Goal: Information Seeking & Learning: Learn about a topic

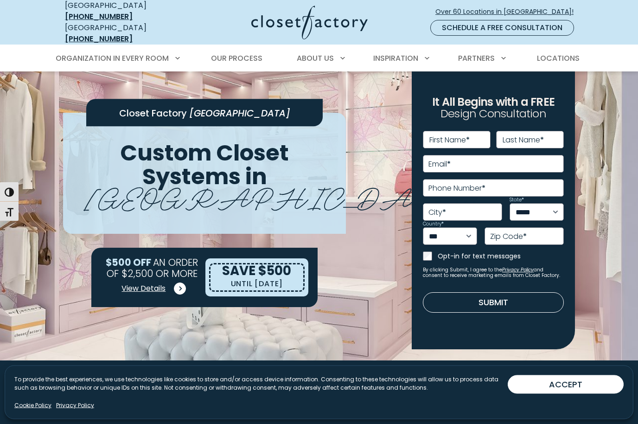
scroll to position [12, 0]
click at [161, 279] on link "View Details" at bounding box center [152, 288] width 62 height 19
click at [150, 283] on span "View Details" at bounding box center [144, 288] width 44 height 11
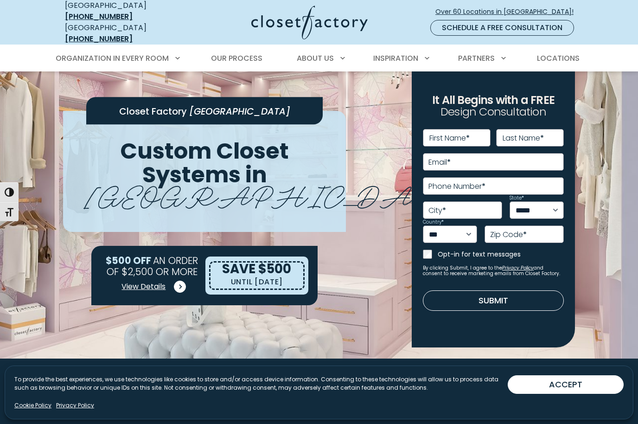
scroll to position [14, 0]
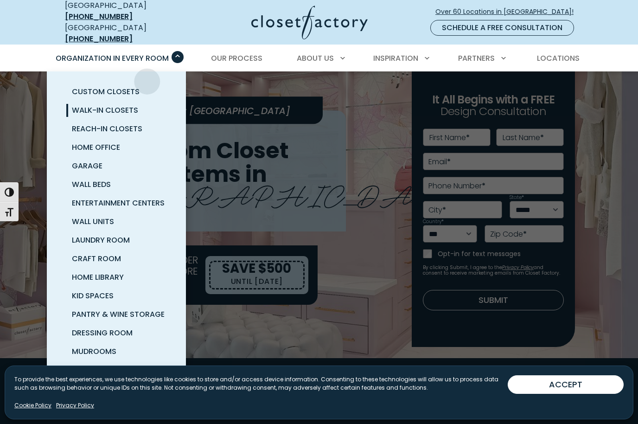
click at [130, 110] on link "Walk-In Closets" at bounding box center [127, 110] width 139 height 19
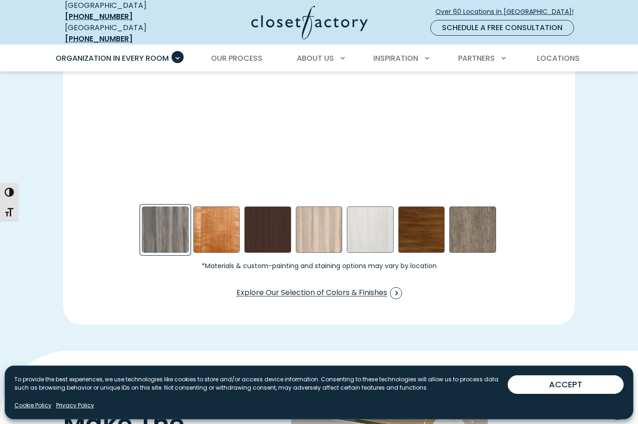
scroll to position [1396, 0]
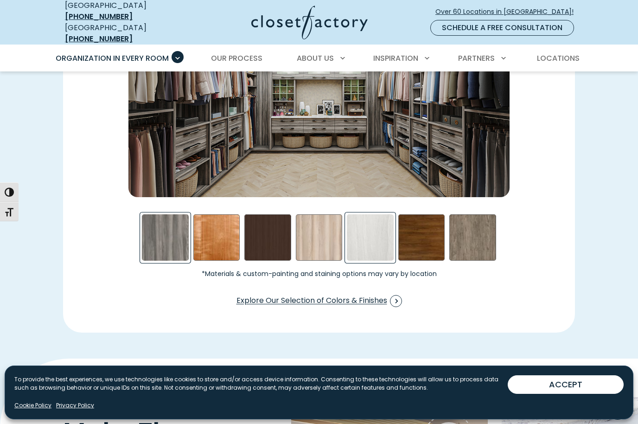
click at [384, 226] on div "Skye Swatch" at bounding box center [370, 237] width 47 height 47
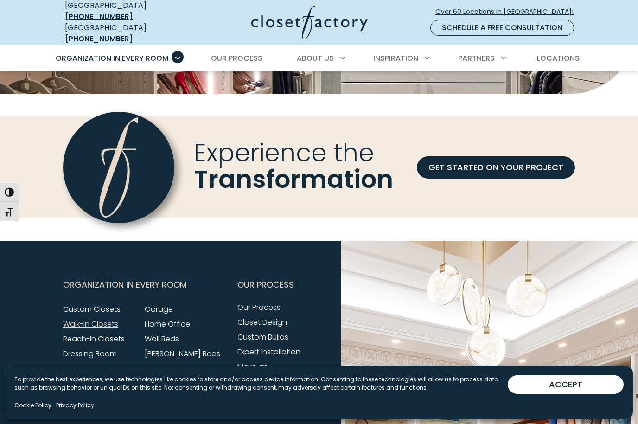
scroll to position [2837, 0]
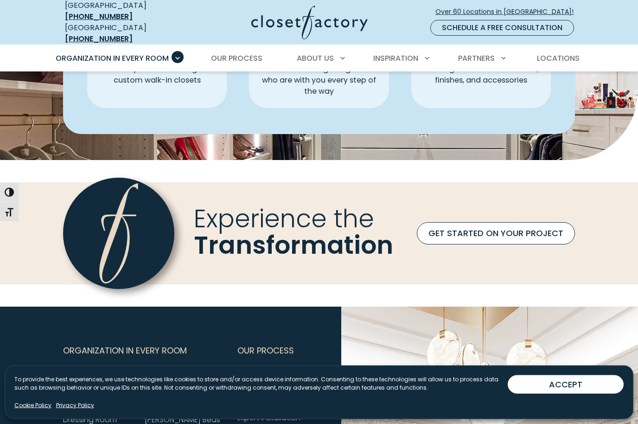
click at [492, 223] on link "GET STARTED ON YOUR PROJECT" at bounding box center [496, 234] width 158 height 22
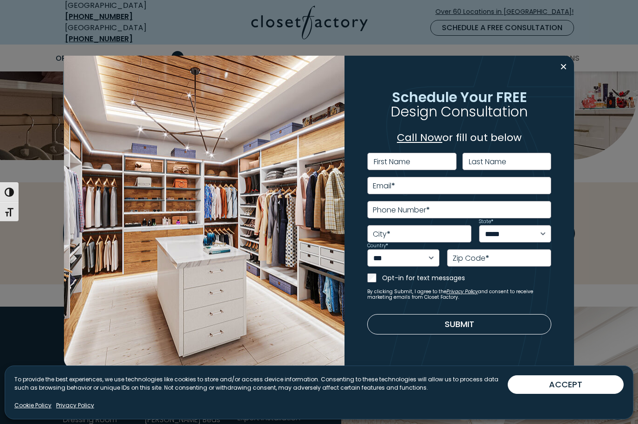
click at [554, 77] on div "**********" at bounding box center [459, 212] width 207 height 275
click at [557, 72] on div "**********" at bounding box center [460, 212] width 230 height 313
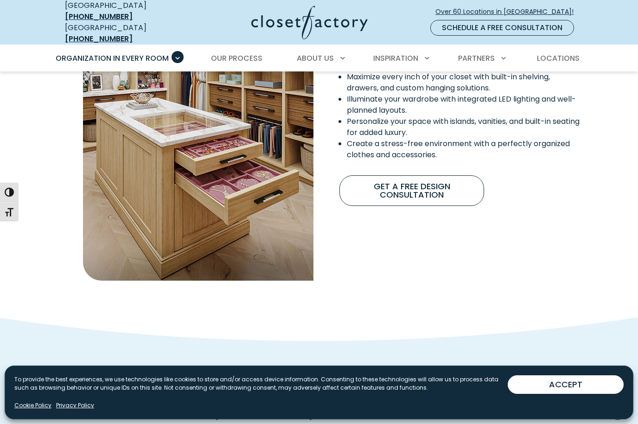
scroll to position [840, 0]
click at [261, 45] on link "Our Process" at bounding box center [237, 58] width 70 height 26
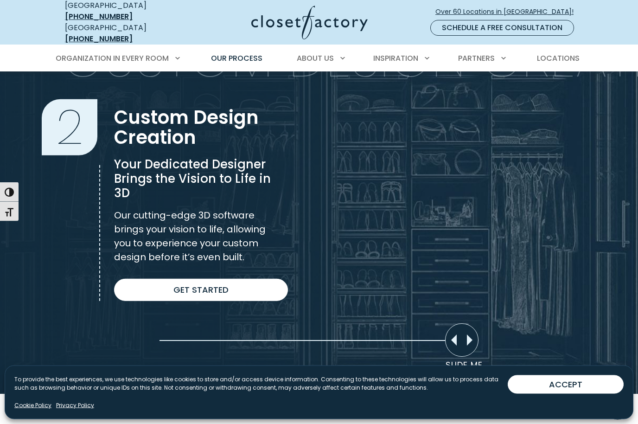
scroll to position [619, 0]
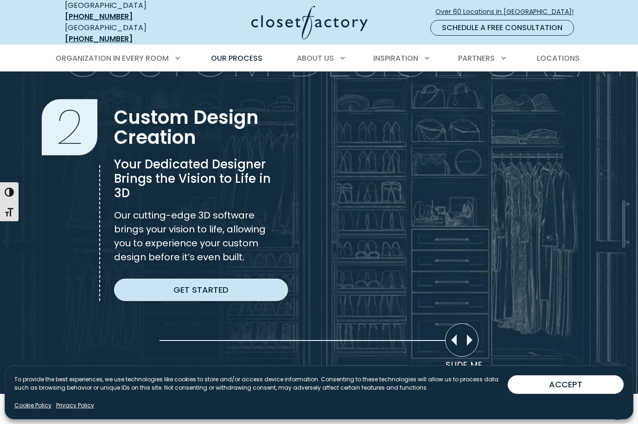
click at [227, 291] on link "Get Started" at bounding box center [201, 290] width 174 height 22
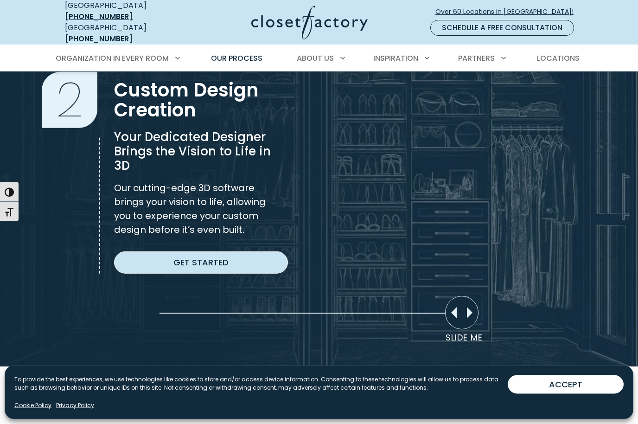
scroll to position [646, 0]
click at [244, 256] on link "Get Started" at bounding box center [201, 262] width 174 height 22
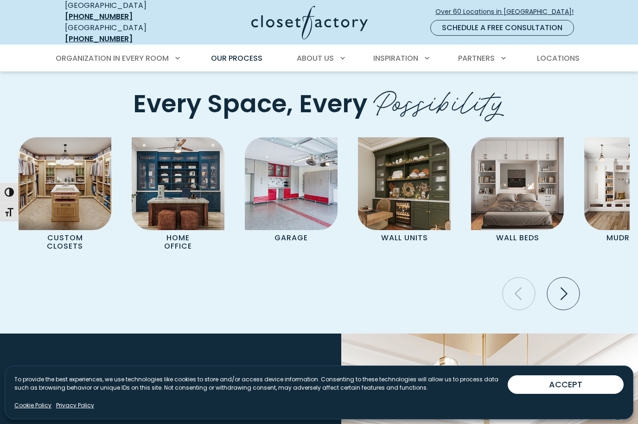
scroll to position [1901, 0]
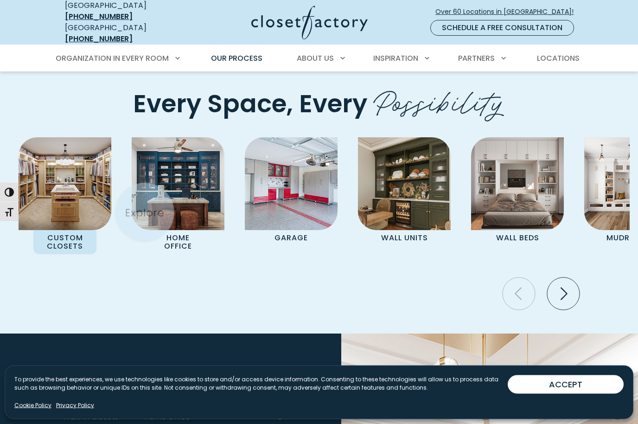
click at [89, 188] on img "Pages Gallery" at bounding box center [65, 184] width 93 height 93
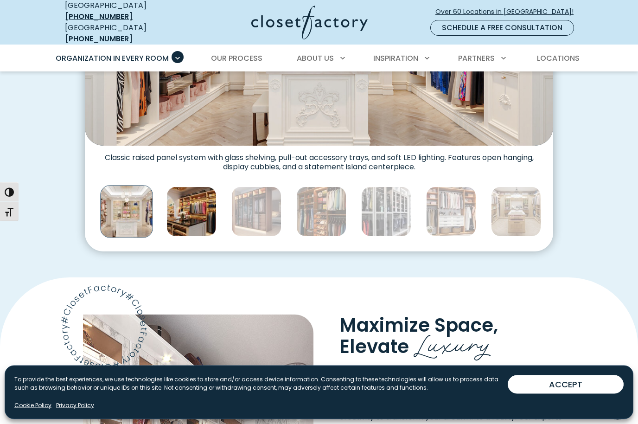
click at [193, 201] on img "Thumbnail Gallery" at bounding box center [192, 212] width 50 height 50
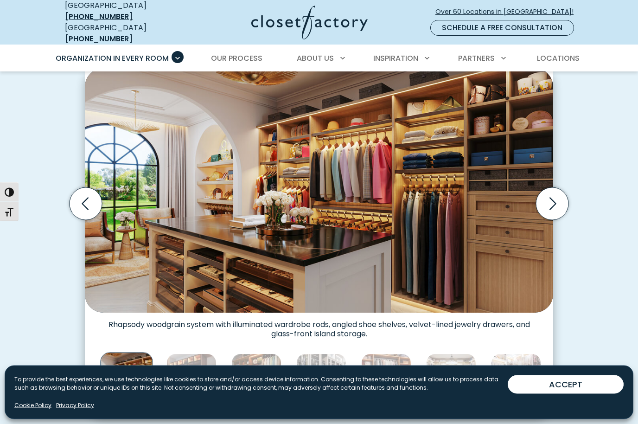
scroll to position [289, 0]
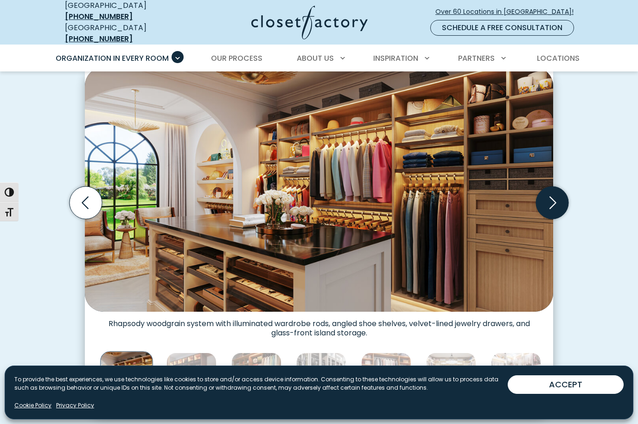
click at [546, 195] on icon "Next slide" at bounding box center [552, 203] width 32 height 32
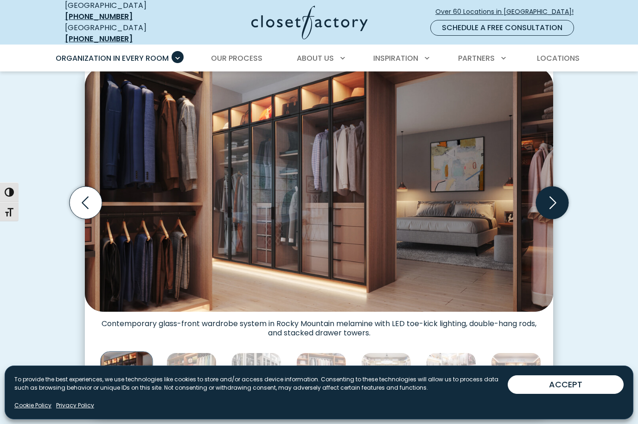
click at [559, 194] on icon "Next slide" at bounding box center [552, 203] width 32 height 32
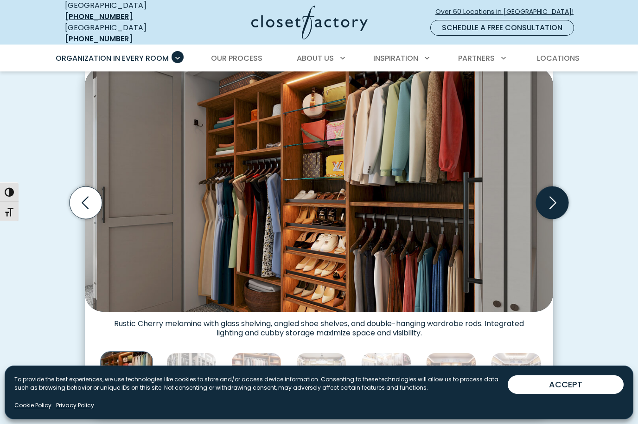
click at [554, 196] on icon "Next slide" at bounding box center [552, 203] width 32 height 32
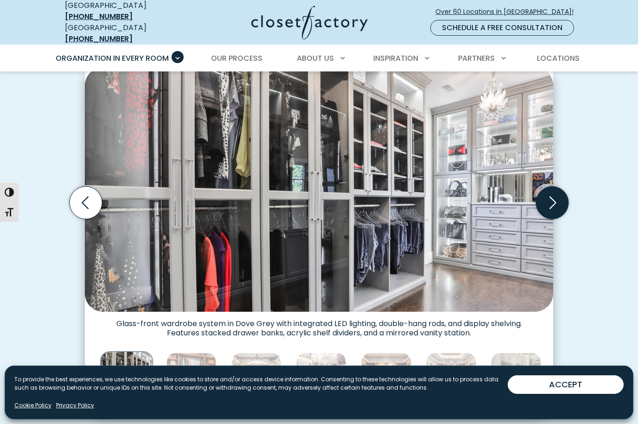
click at [555, 194] on icon "Next slide" at bounding box center [552, 203] width 32 height 32
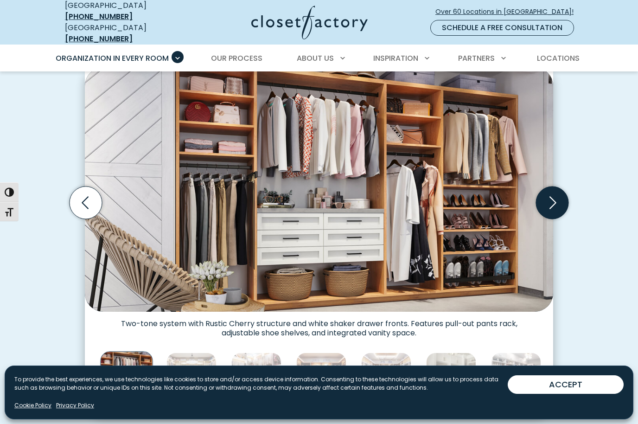
click at [554, 197] on icon "Next slide" at bounding box center [553, 202] width 7 height 13
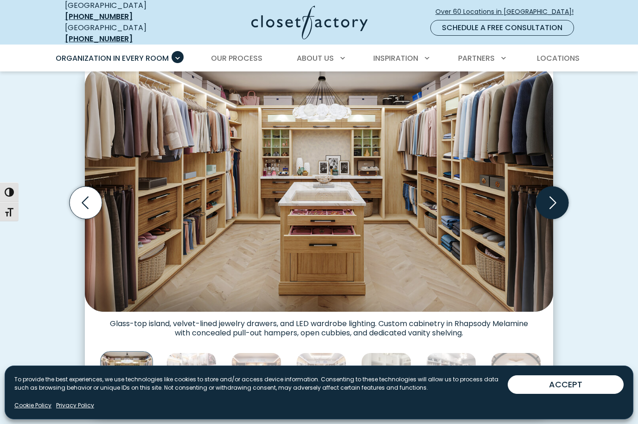
click at [555, 196] on icon "Next slide" at bounding box center [553, 202] width 7 height 13
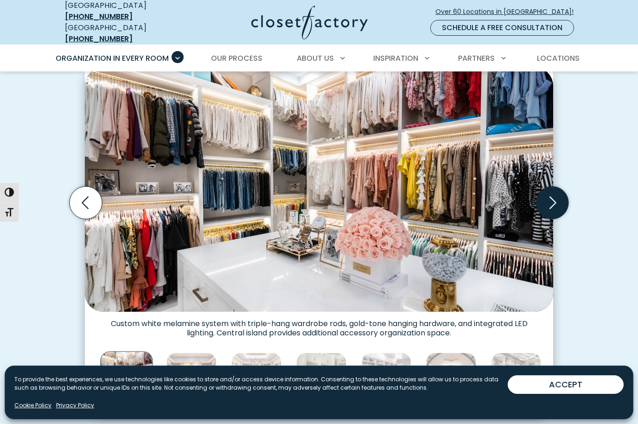
click at [554, 194] on icon "Next slide" at bounding box center [552, 203] width 32 height 32
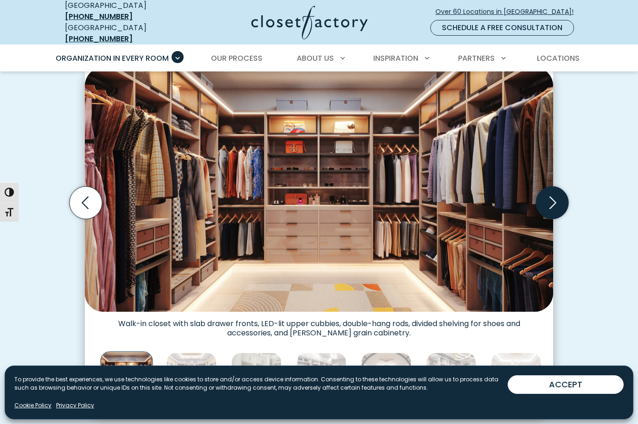
click at [552, 195] on icon "Next slide" at bounding box center [552, 203] width 32 height 32
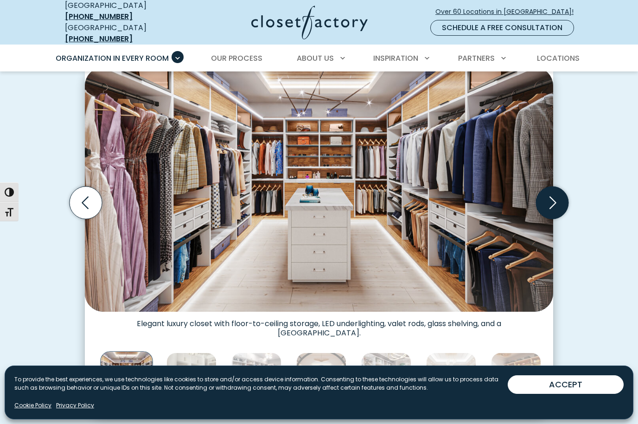
click at [555, 194] on icon "Next slide" at bounding box center [552, 203] width 32 height 32
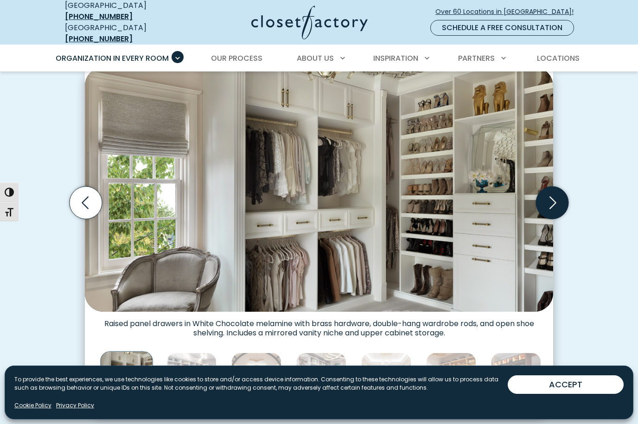
click at [556, 194] on icon "Next slide" at bounding box center [552, 203] width 32 height 32
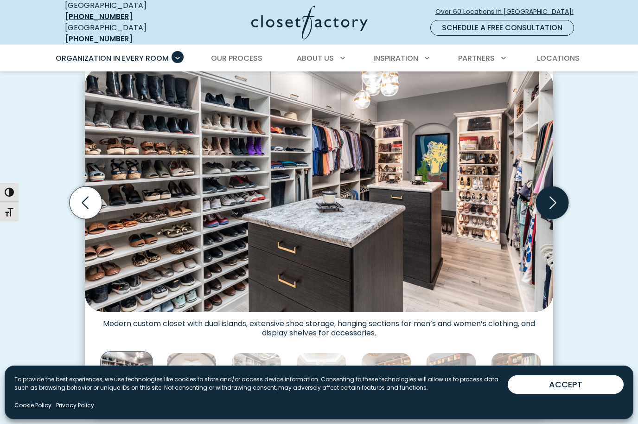
click at [556, 193] on icon "Next slide" at bounding box center [552, 203] width 32 height 32
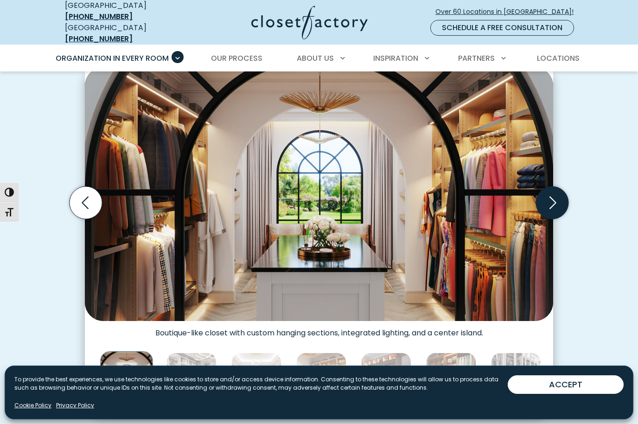
click at [555, 196] on icon "Next slide" at bounding box center [552, 203] width 32 height 32
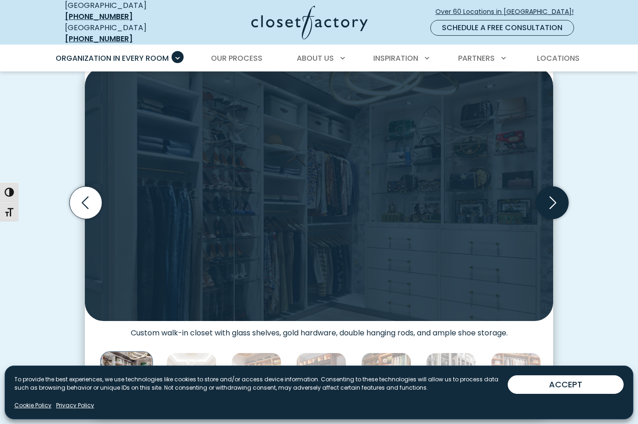
click at [555, 196] on icon "Next slide" at bounding box center [552, 203] width 32 height 32
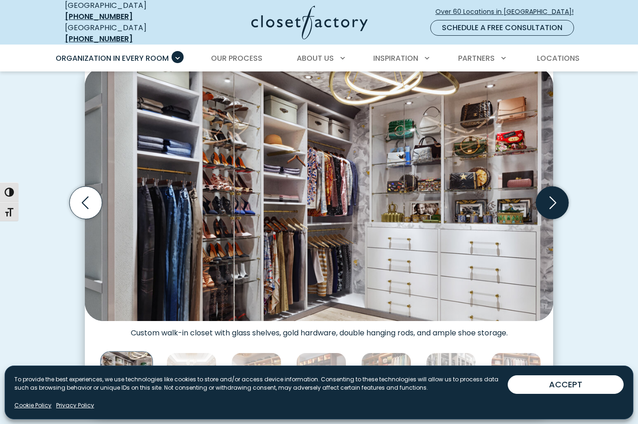
click at [556, 198] on icon "Next slide" at bounding box center [552, 203] width 32 height 32
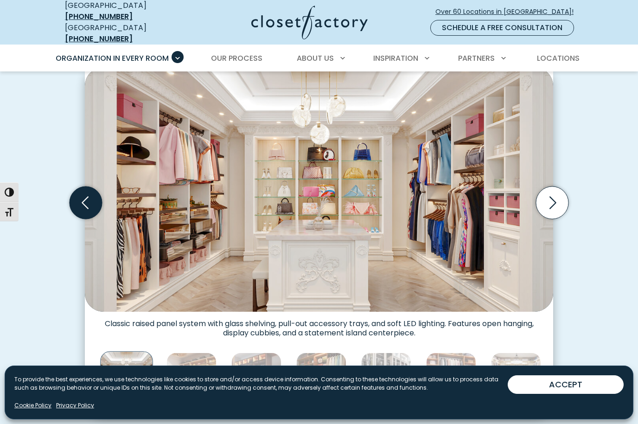
click at [87, 190] on icon "Previous slide" at bounding box center [86, 203] width 32 height 32
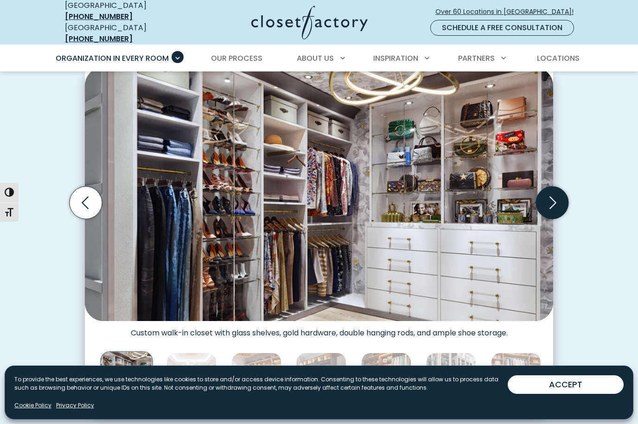
click at [561, 196] on icon "Next slide" at bounding box center [552, 203] width 32 height 32
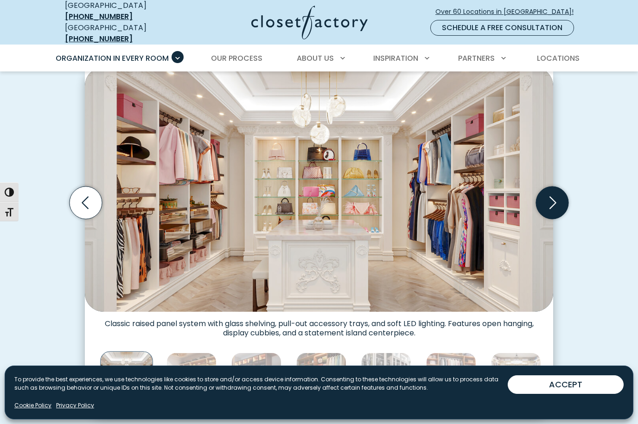
click at [556, 199] on icon "Next slide" at bounding box center [552, 203] width 32 height 32
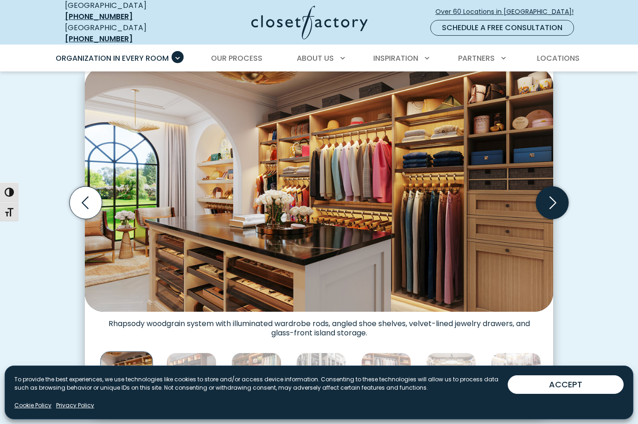
click at [557, 195] on icon "Next slide" at bounding box center [552, 203] width 32 height 32
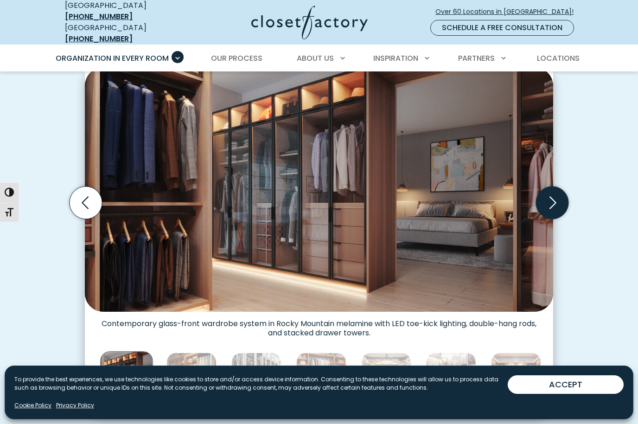
click at [557, 195] on icon "Next slide" at bounding box center [552, 203] width 32 height 32
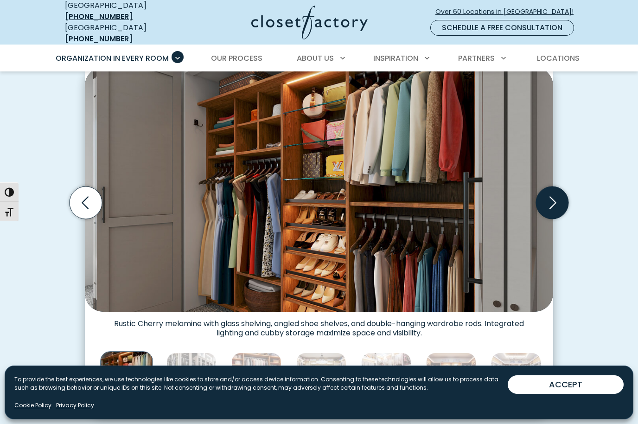
click at [557, 196] on icon "Next slide" at bounding box center [552, 203] width 32 height 32
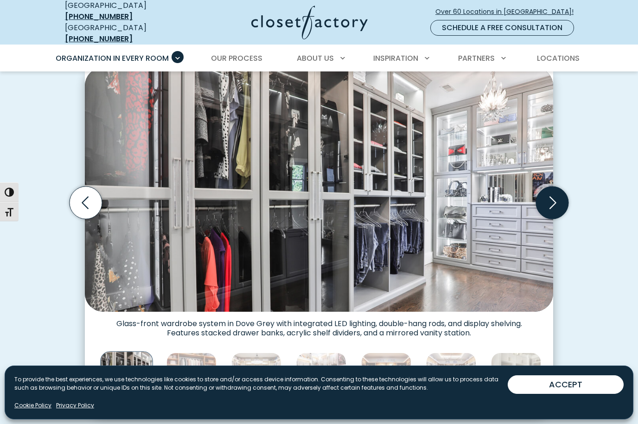
click at [556, 197] on icon "Next slide" at bounding box center [552, 203] width 32 height 32
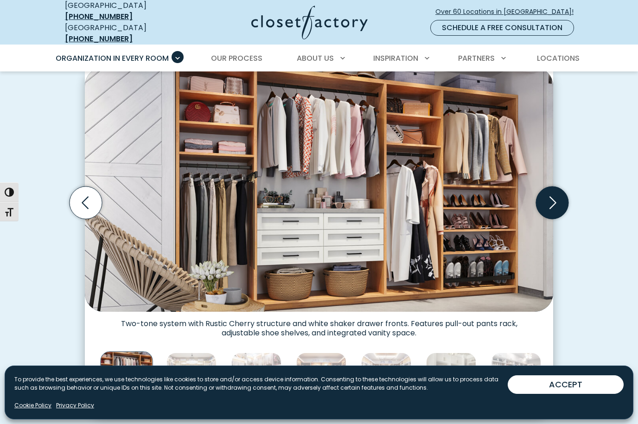
click at [555, 197] on icon "Next slide" at bounding box center [552, 203] width 32 height 32
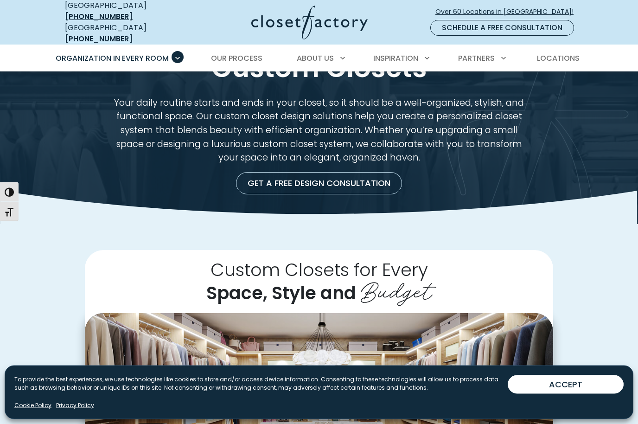
scroll to position [0, 0]
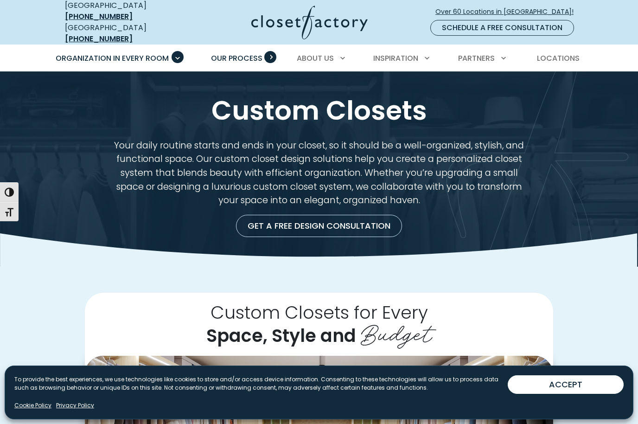
click at [241, 53] on span "Our Process" at bounding box center [237, 58] width 52 height 11
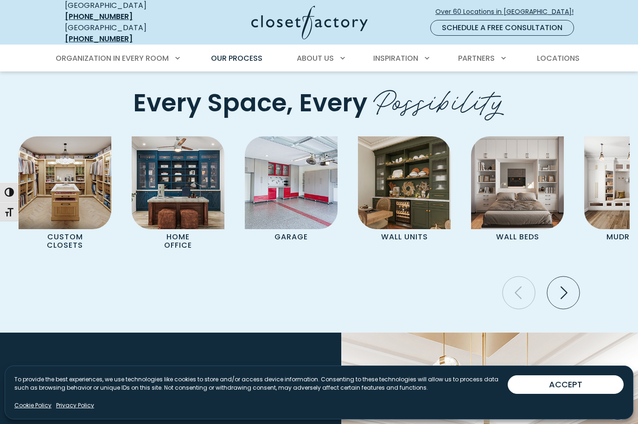
scroll to position [1901, 0]
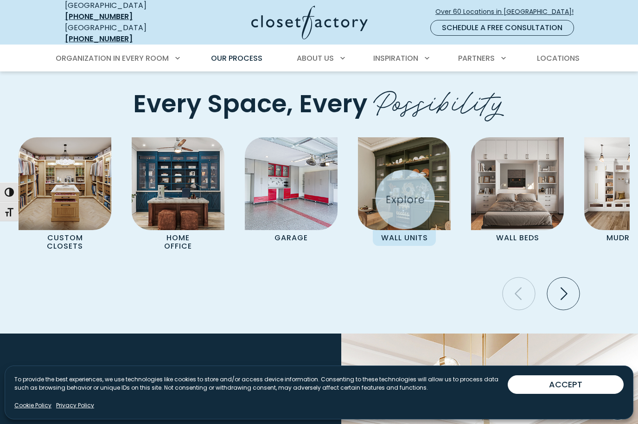
click at [430, 212] on img "Pages Gallery" at bounding box center [404, 183] width 93 height 93
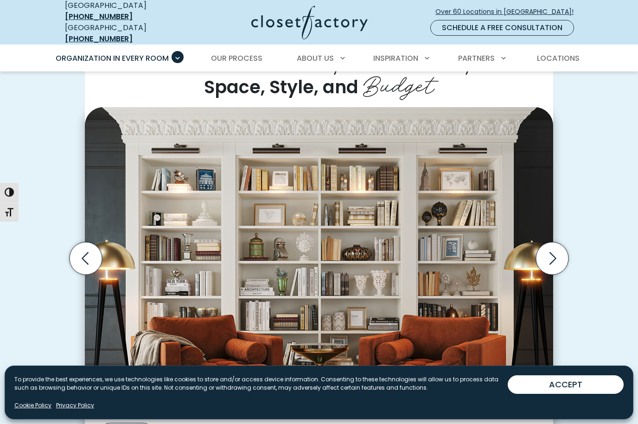
scroll to position [222, 0]
click at [551, 250] on icon "Next slide" at bounding box center [552, 258] width 32 height 32
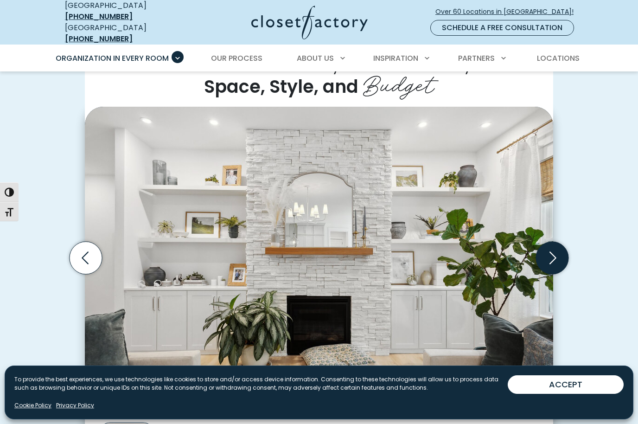
click at [552, 249] on icon "Next slide" at bounding box center [552, 258] width 32 height 32
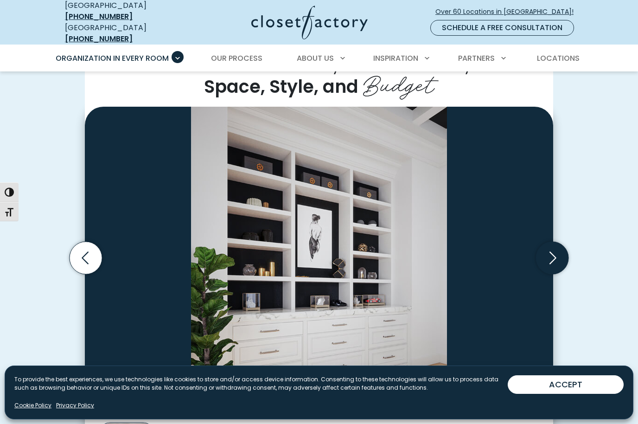
click at [554, 251] on icon "Next slide" at bounding box center [553, 257] width 7 height 13
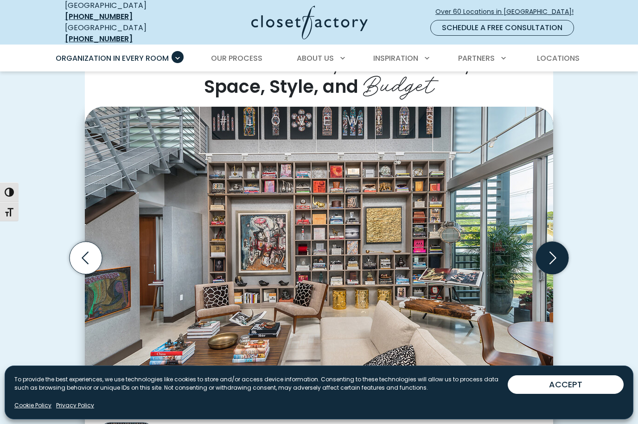
click at [553, 254] on icon "Next slide" at bounding box center [552, 258] width 32 height 32
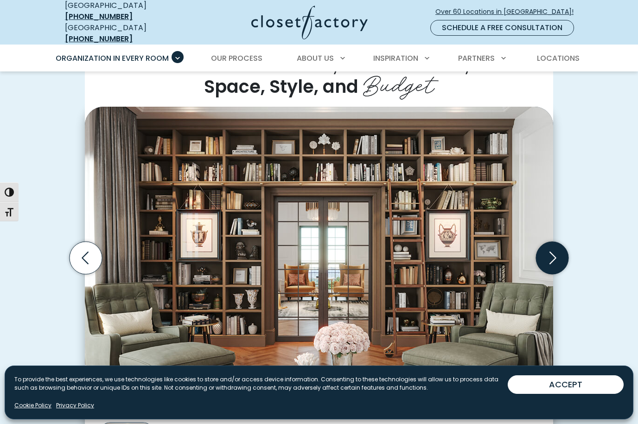
click at [557, 247] on icon "Next slide" at bounding box center [552, 258] width 32 height 32
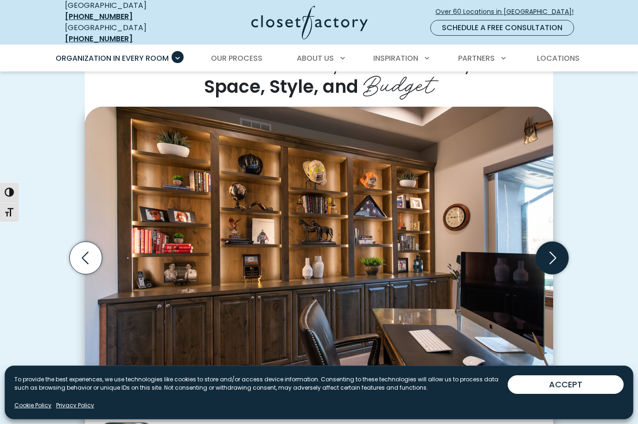
click at [556, 251] on icon "Next slide" at bounding box center [552, 258] width 32 height 32
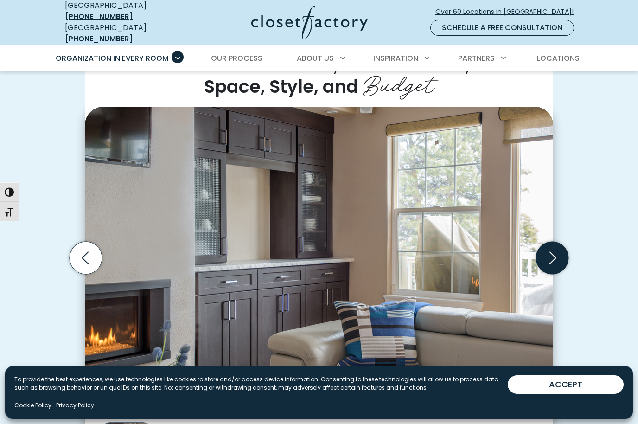
click at [558, 250] on icon "Next slide" at bounding box center [552, 258] width 32 height 32
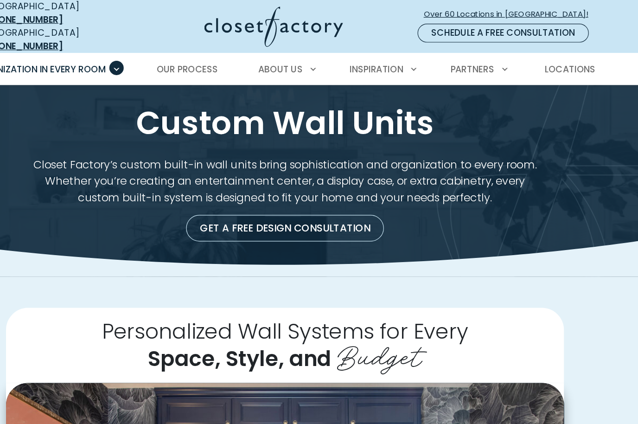
scroll to position [0, 0]
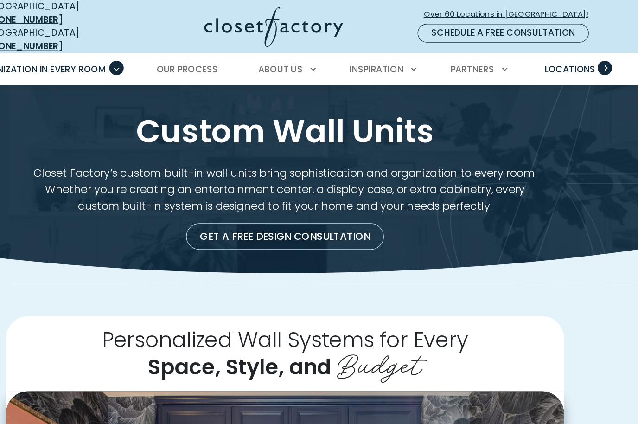
click at [537, 53] on span "Locations" at bounding box center [558, 58] width 43 height 11
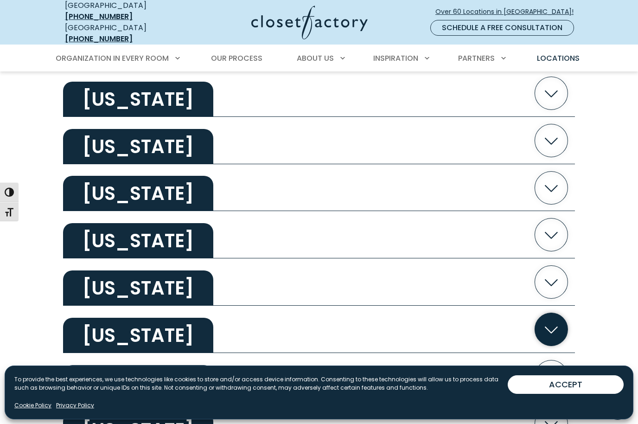
click at [555, 328] on icon "button" at bounding box center [551, 329] width 33 height 33
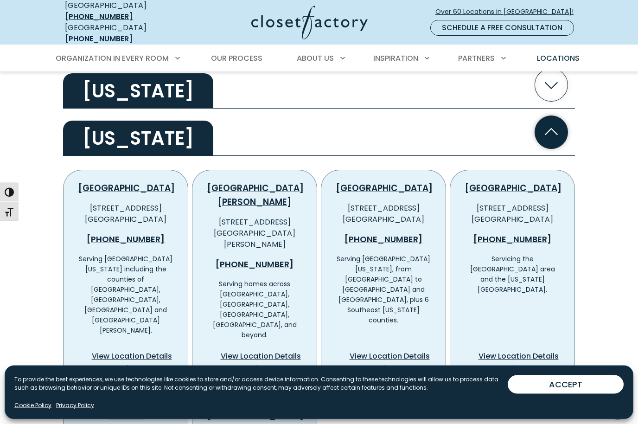
scroll to position [657, 0]
click at [525, 232] on link "(786) 783-5562" at bounding box center [512, 239] width 95 height 14
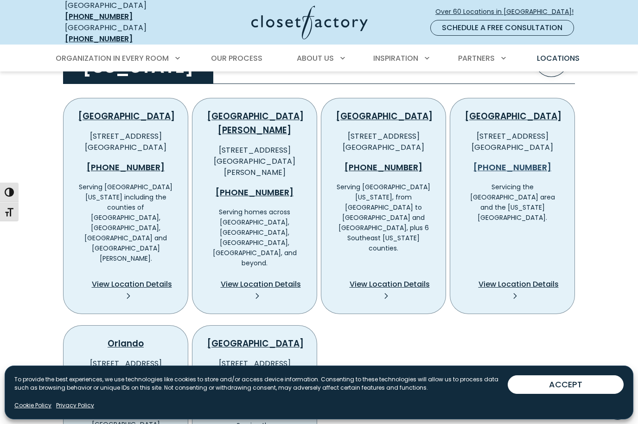
scroll to position [722, 0]
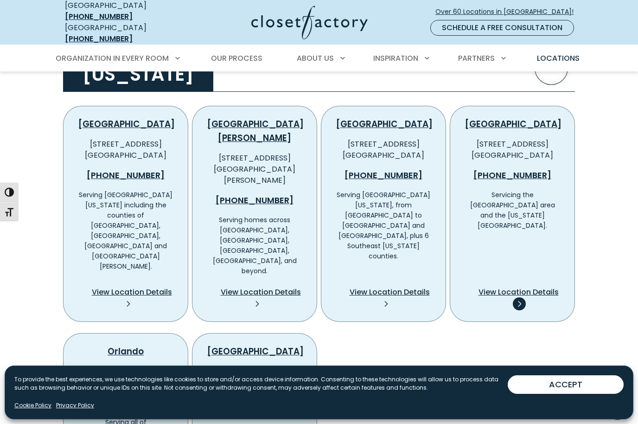
click at [520, 297] on icon at bounding box center [519, 303] width 13 height 13
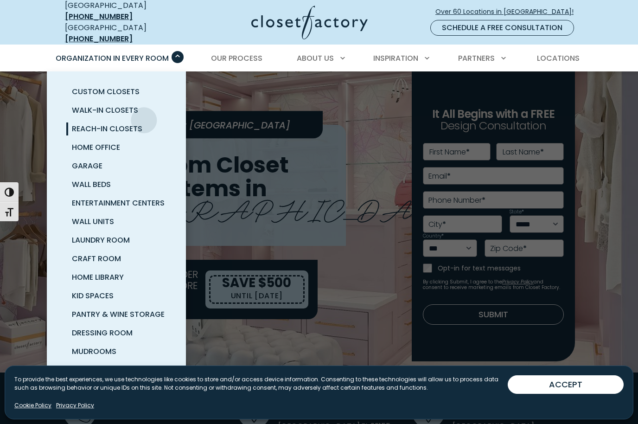
click at [142, 123] on span "Reach-In Closets" at bounding box center [107, 128] width 71 height 11
click at [139, 102] on link "Walk-In Closets" at bounding box center [127, 110] width 139 height 19
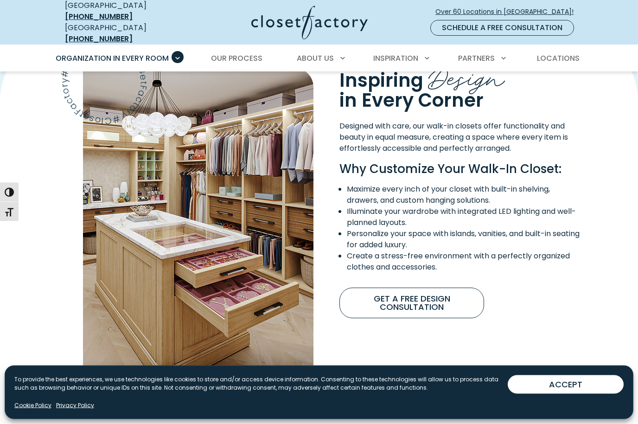
scroll to position [730, 0]
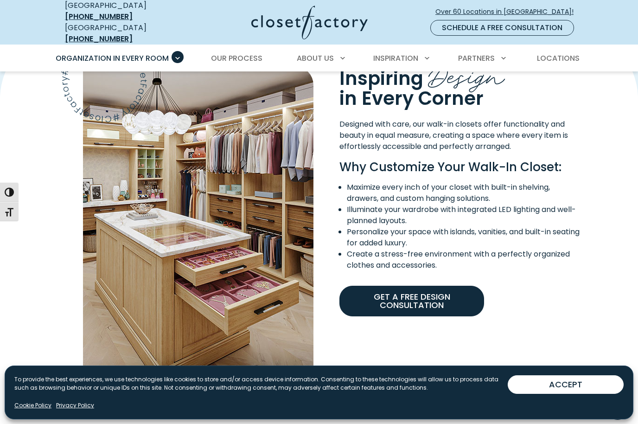
click at [458, 286] on link "Get A Free Design Consultation" at bounding box center [412, 301] width 145 height 31
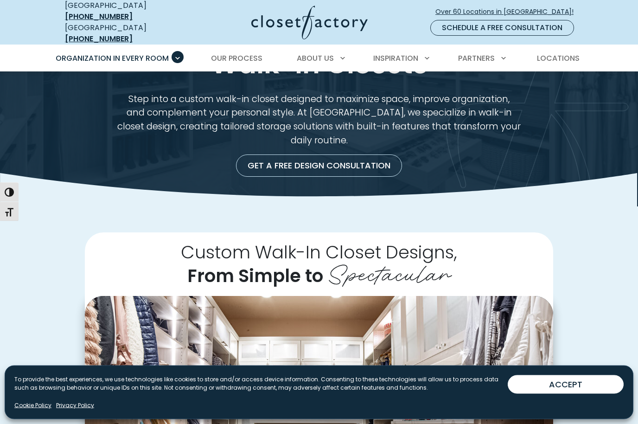
scroll to position [0, 0]
